Goal: Go to known website: Access a specific website the user already knows

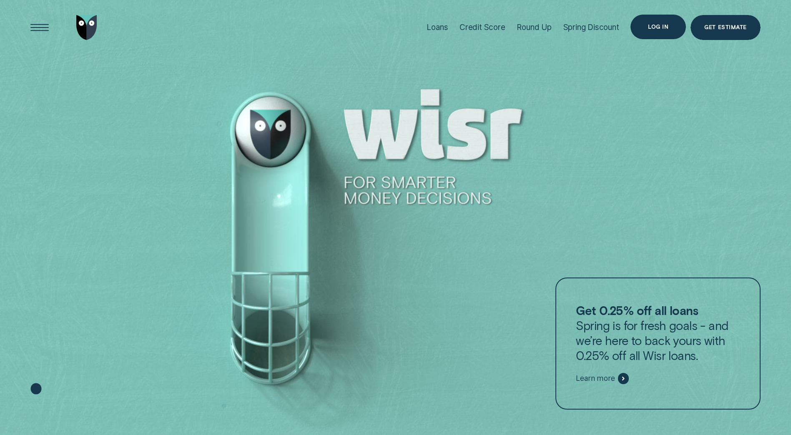
click at [651, 25] on div "Log in" at bounding box center [658, 27] width 20 height 5
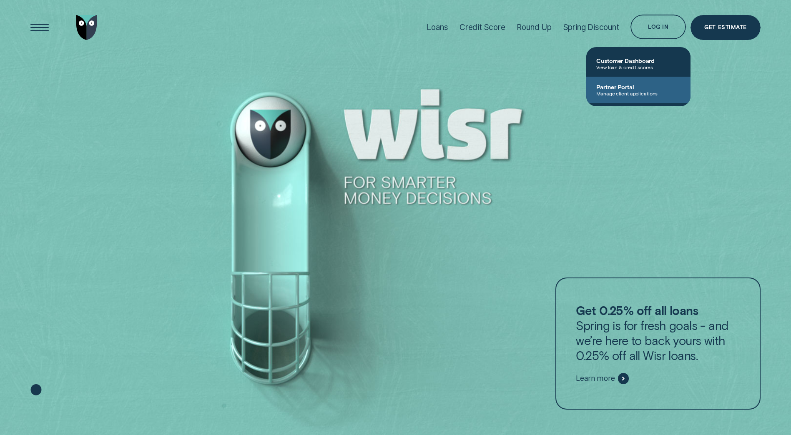
click at [615, 87] on span "Partner Portal" at bounding box center [638, 86] width 84 height 7
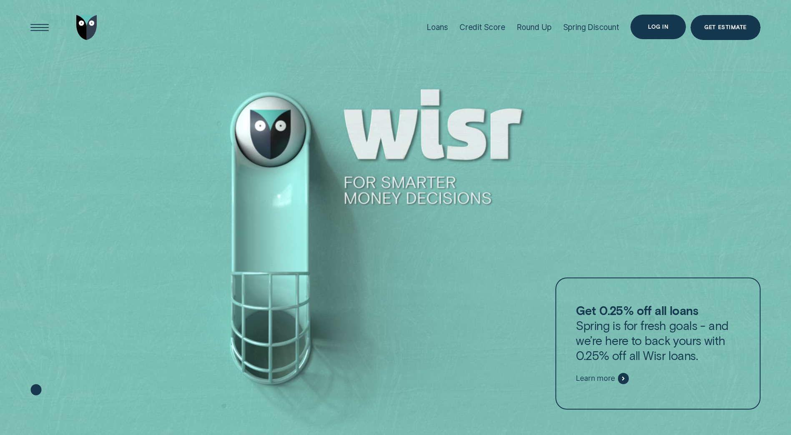
click at [662, 29] on div "Log in" at bounding box center [658, 27] width 20 height 5
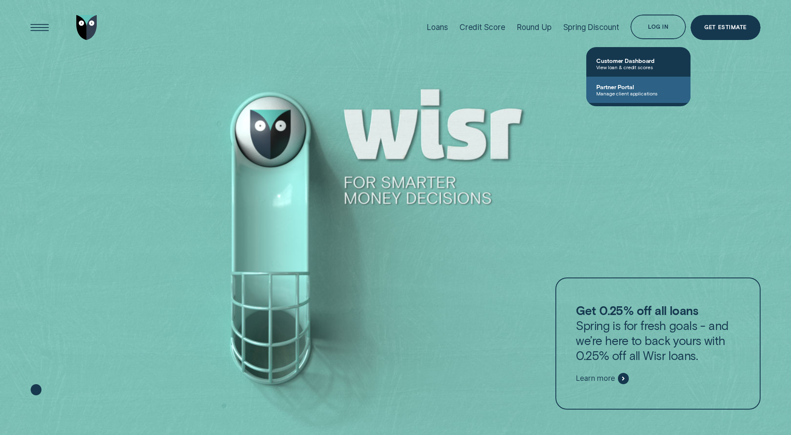
click at [611, 89] on span "Partner Portal" at bounding box center [638, 86] width 84 height 7
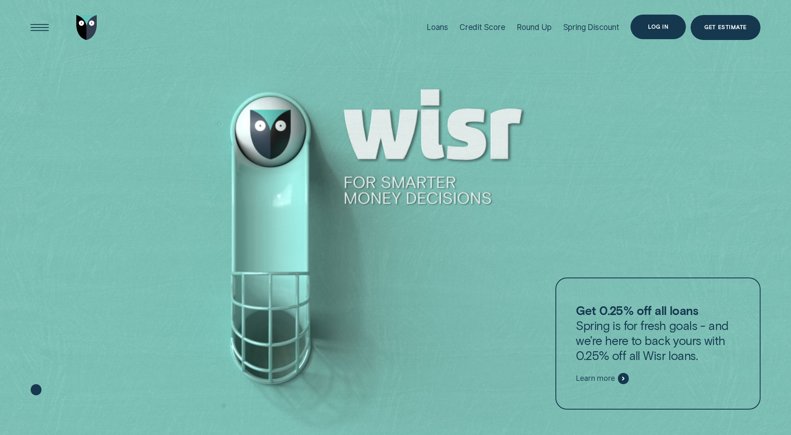
click at [649, 22] on div "Log in" at bounding box center [658, 27] width 55 height 25
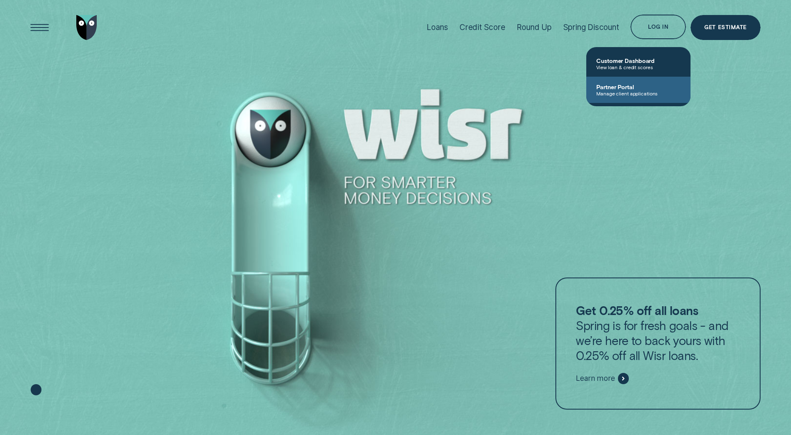
click at [623, 87] on span "Partner Portal" at bounding box center [638, 86] width 84 height 7
